Goal: Information Seeking & Learning: Learn about a topic

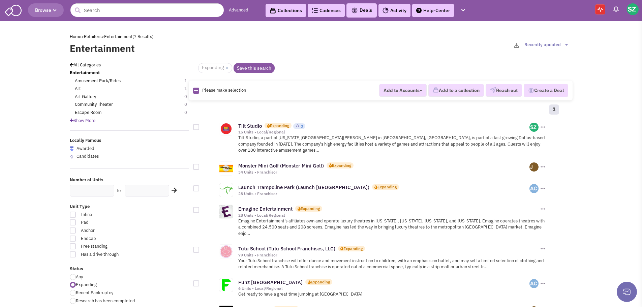
scroll to position [268, 0]
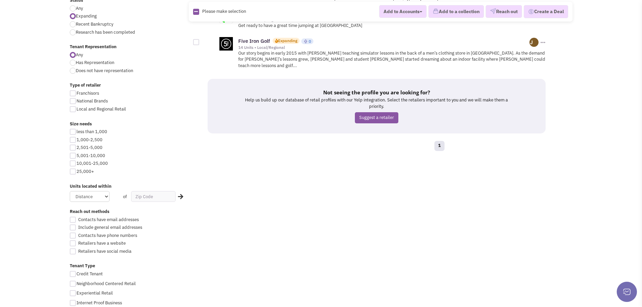
click at [72, 102] on div at bounding box center [73, 101] width 6 height 6
click at [76, 102] on input "National Brands" at bounding box center [78, 101] width 4 height 4
checkbox input "true"
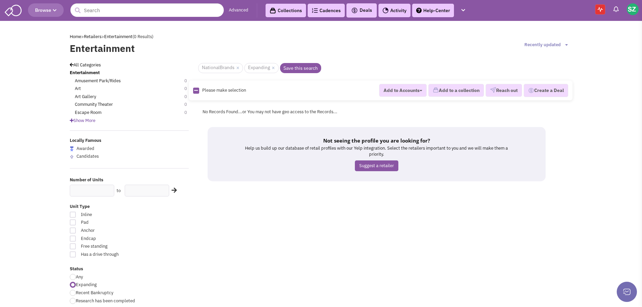
scroll to position [268, 0]
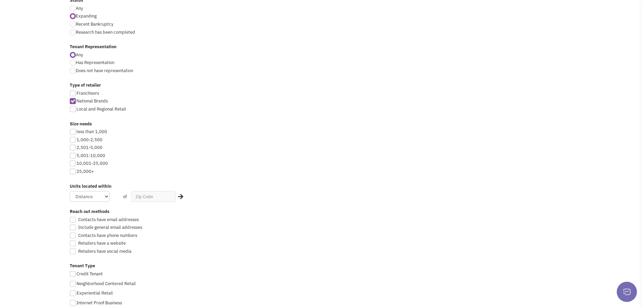
click at [71, 112] on div at bounding box center [73, 109] width 6 height 6
click at [76, 112] on input "Local and Regional Retail" at bounding box center [78, 109] width 4 height 4
checkbox input "true"
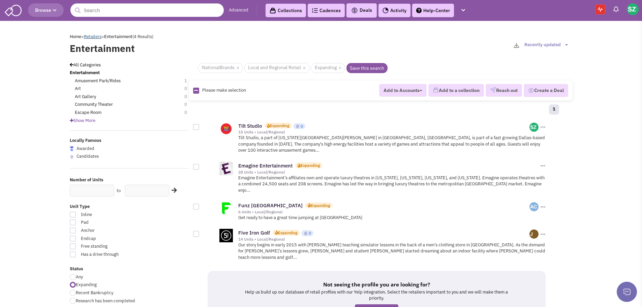
click at [97, 36] on link "Retailers" at bounding box center [93, 37] width 18 height 6
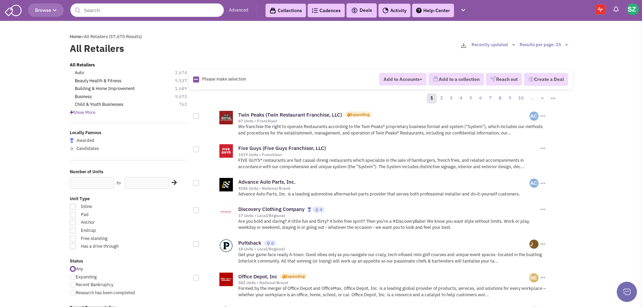
click at [73, 276] on div at bounding box center [73, 277] width 6 height 6
click at [76, 276] on input "Expanding" at bounding box center [78, 277] width 4 height 4
radio input "true"
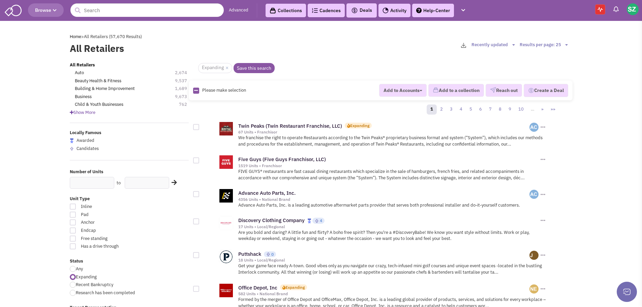
scroll to position [268, 0]
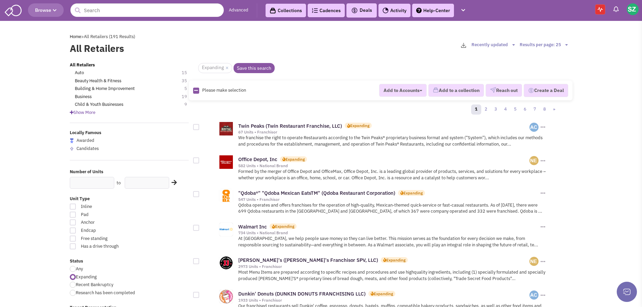
scroll to position [268, 0]
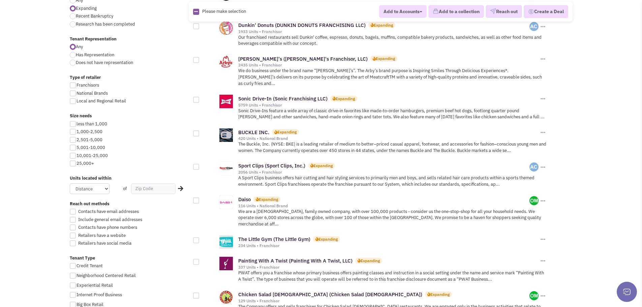
click at [74, 93] on div at bounding box center [73, 93] width 6 height 6
click at [76, 93] on input "National Brands" at bounding box center [78, 94] width 4 height 4
checkbox input "true"
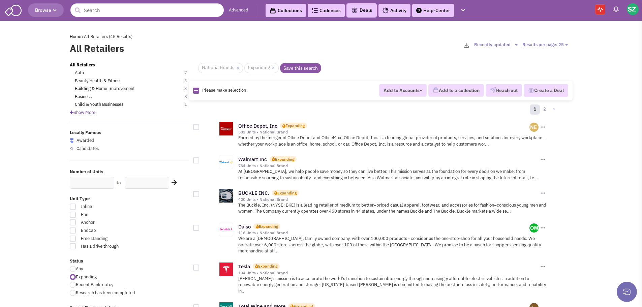
scroll to position [268, 0]
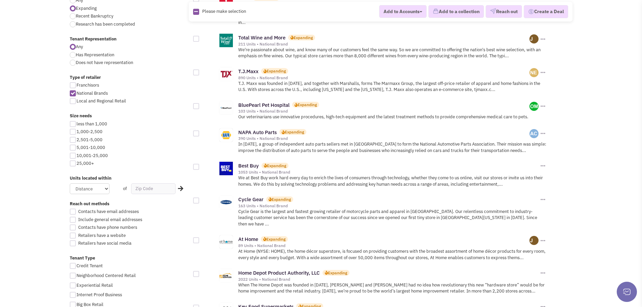
click at [71, 102] on div at bounding box center [73, 101] width 6 height 6
click at [76, 102] on input "Local and Regional Retail" at bounding box center [78, 101] width 4 height 4
checkbox input "true"
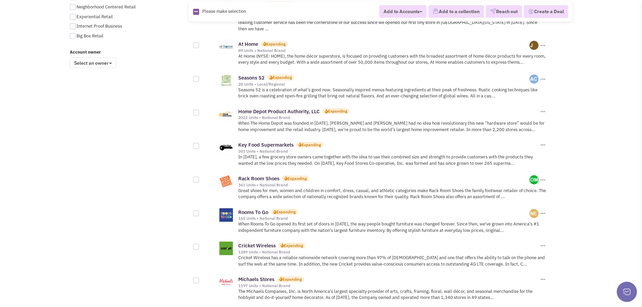
scroll to position [746, 0]
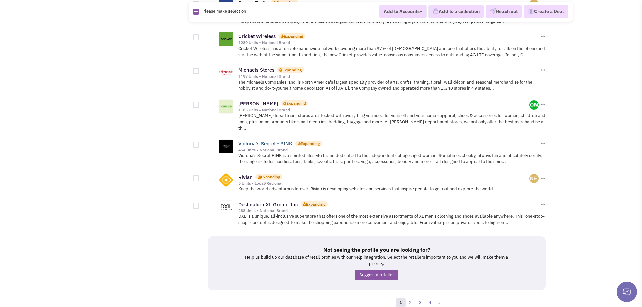
click at [273, 140] on link "Victoria's Secret - PINK" at bounding box center [265, 143] width 54 height 6
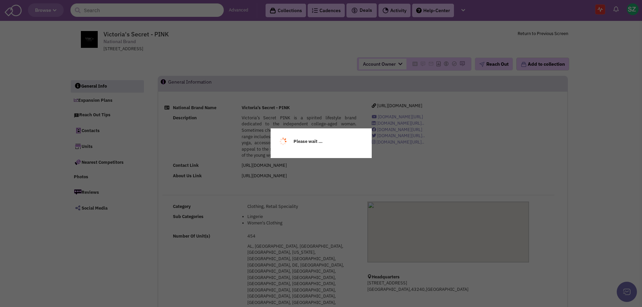
select select
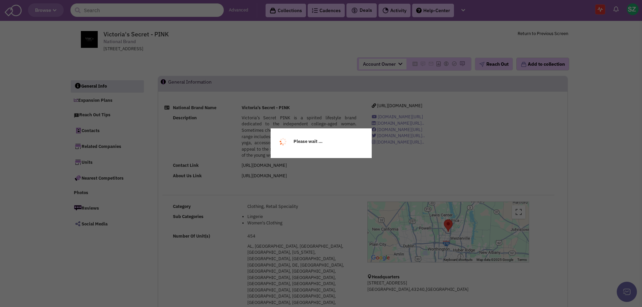
select select
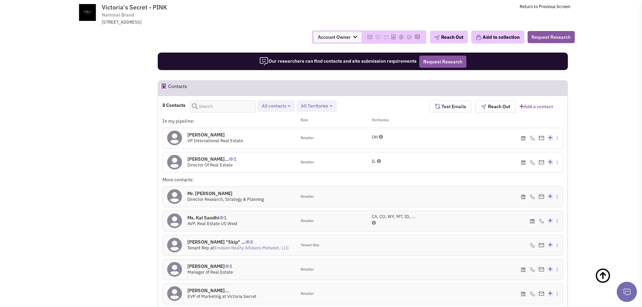
scroll to position [7, 0]
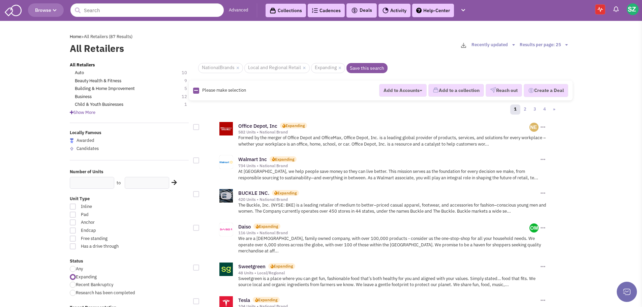
scroll to position [746, 0]
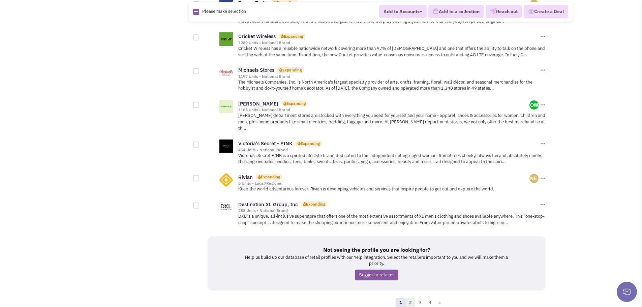
click at [411, 298] on link "2" at bounding box center [410, 303] width 10 height 10
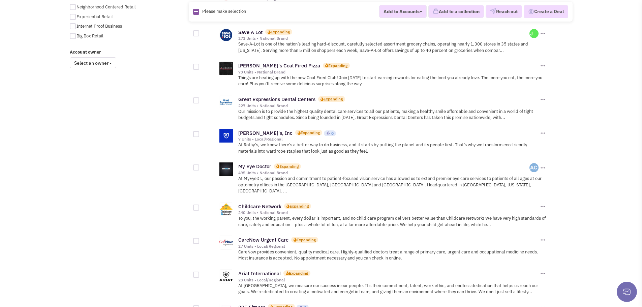
scroll to position [734, 0]
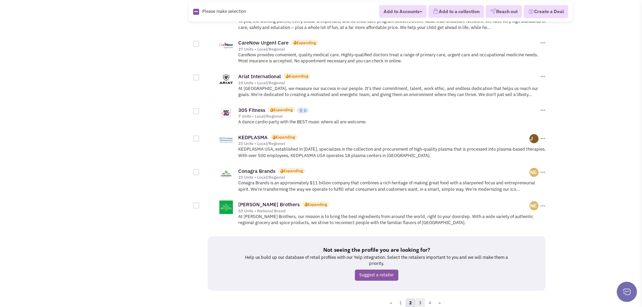
click at [419, 298] on link "3" at bounding box center [420, 303] width 10 height 10
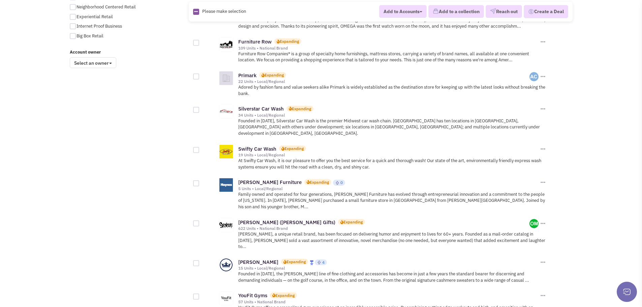
scroll to position [716, 0]
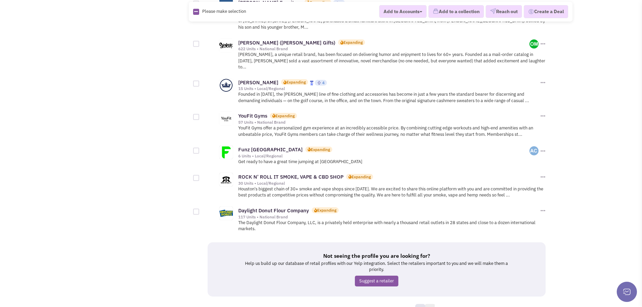
click at [429, 304] on link "4" at bounding box center [430, 309] width 10 height 10
